Goal: Find specific page/section: Find specific page/section

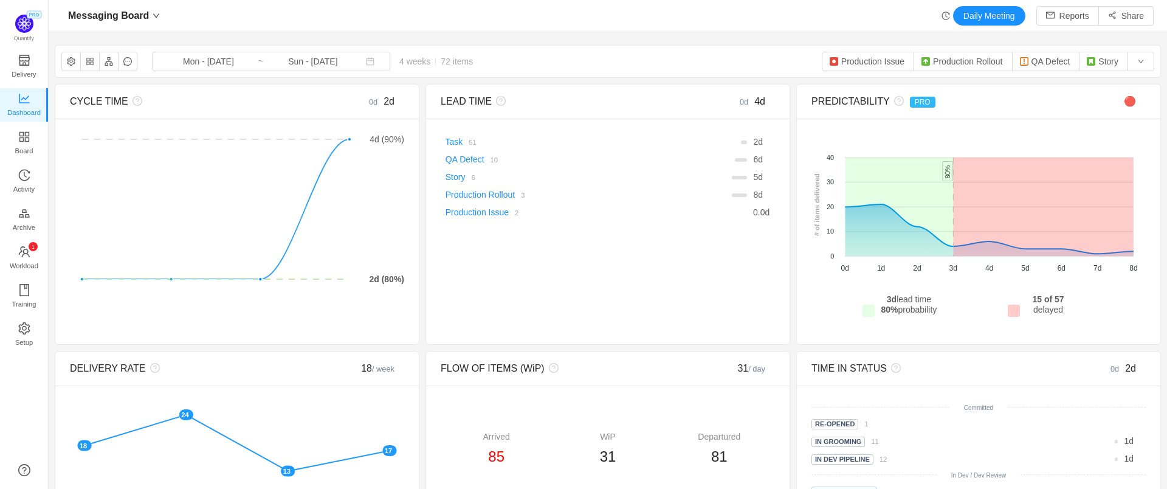
scroll to position [489, 1118]
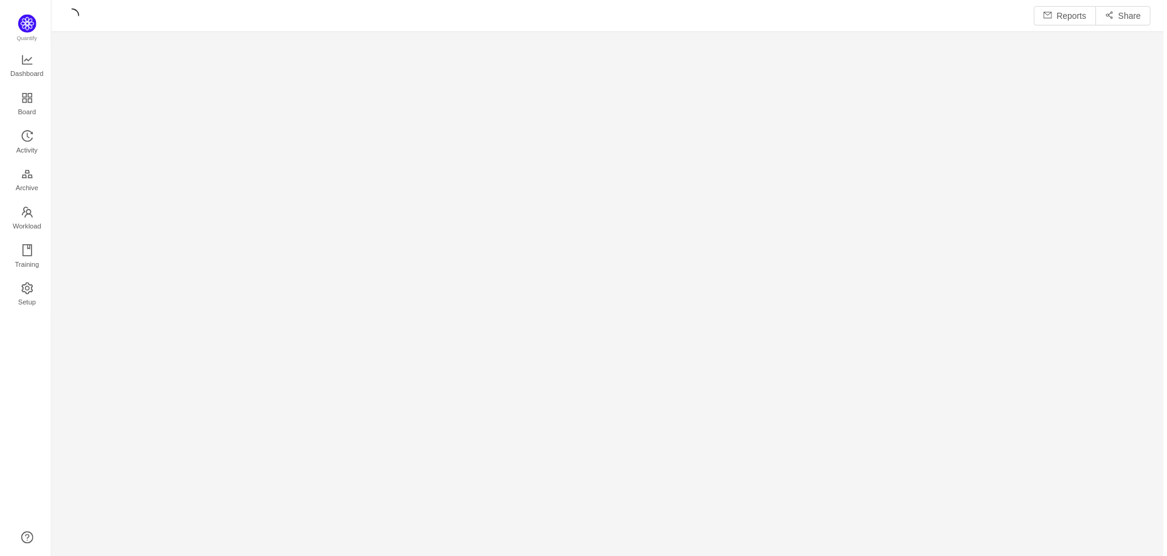
scroll to position [559, 1118]
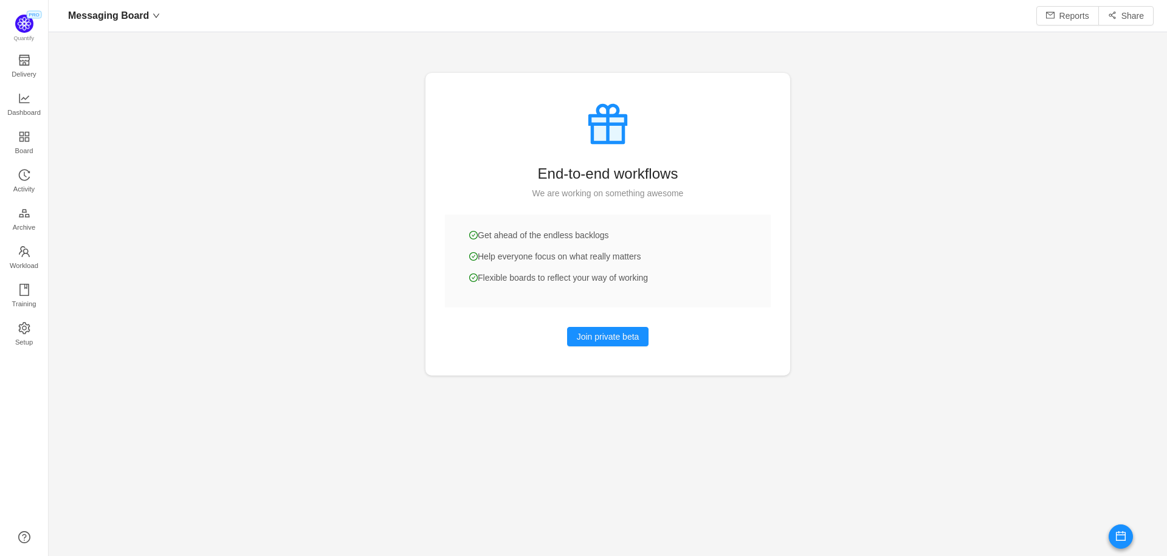
scroll to position [556, 1118]
click at [21, 101] on span "Dashboard" at bounding box center [23, 112] width 33 height 24
